Goal: Transaction & Acquisition: Book appointment/travel/reservation

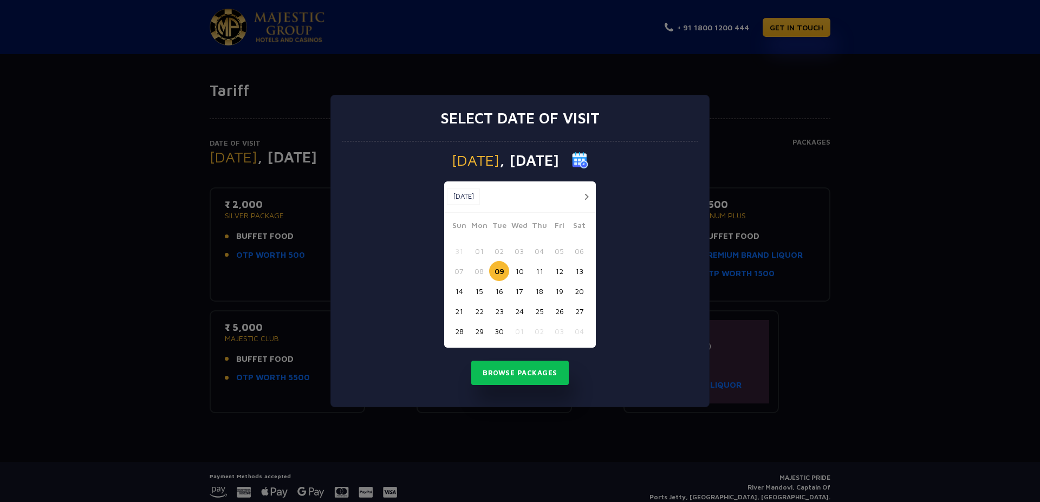
click at [561, 272] on button "12" at bounding box center [559, 271] width 20 height 20
click at [531, 366] on button "Browse Packages" at bounding box center [519, 373] width 97 height 25
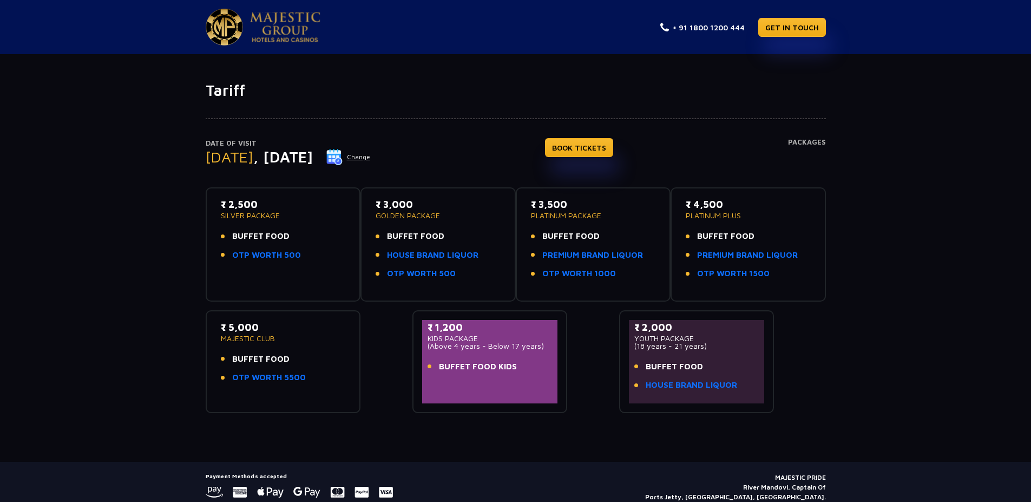
click at [221, 249] on li "OTP WORTH 500" at bounding box center [283, 255] width 125 height 12
click at [265, 258] on link "OTP WORTH 500" at bounding box center [266, 255] width 69 height 12
click at [153, 194] on div "Date of Visit [DATE] Change BOOK TICKETS Packages ₹ 2,500 SILVER PACKAGE BUFFET…" at bounding box center [515, 256] width 1031 height 313
drag, startPoint x: 271, startPoint y: 212, endPoint x: 206, endPoint y: 210, distance: 65.5
click at [206, 210] on div "₹ 2,500 SILVER PACKAGE BUFFET FOOD OTP WORTH 500" at bounding box center [283, 244] width 155 height 114
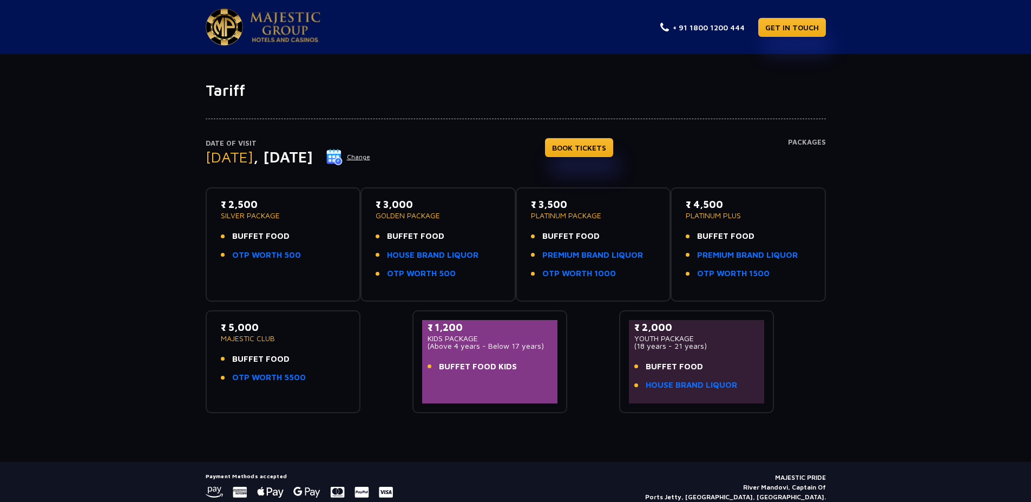
click at [206, 209] on div "₹ 2,500 SILVER PACKAGE BUFFET FOOD OTP WORTH 500" at bounding box center [283, 244] width 155 height 114
click at [407, 101] on div at bounding box center [516, 109] width 620 height 19
click at [581, 99] on h1 "Tariff" at bounding box center [516, 90] width 620 height 18
click at [375, 90] on h1 "Tariff" at bounding box center [516, 90] width 620 height 18
click at [374, 91] on h1 "Tariff" at bounding box center [516, 90] width 620 height 18
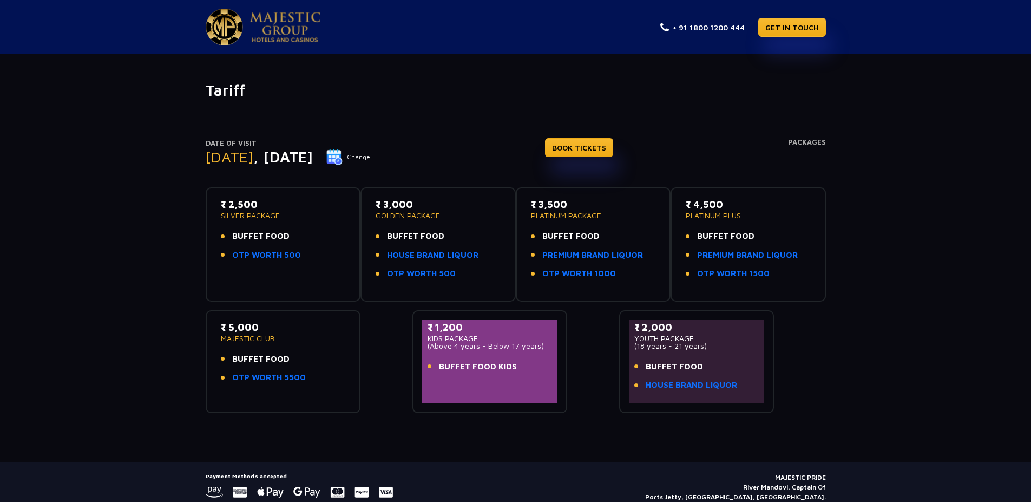
drag, startPoint x: 374, startPoint y: 91, endPoint x: 400, endPoint y: 80, distance: 28.4
click at [374, 91] on h1 "Tariff" at bounding box center [516, 90] width 620 height 18
